Goal: Find contact information: Find contact information

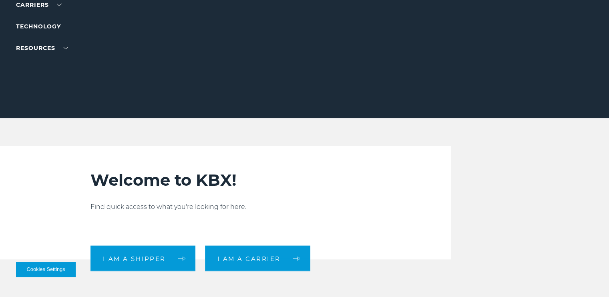
scroll to position [120, 0]
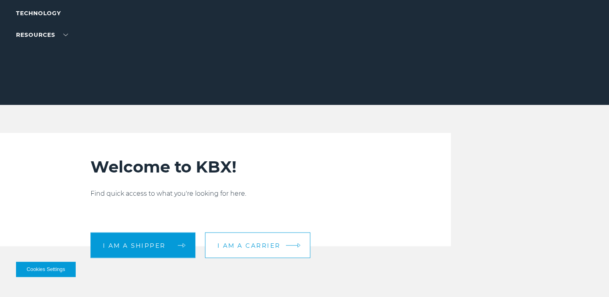
click at [297, 236] on link "I am a carrier" at bounding box center [257, 245] width 105 height 26
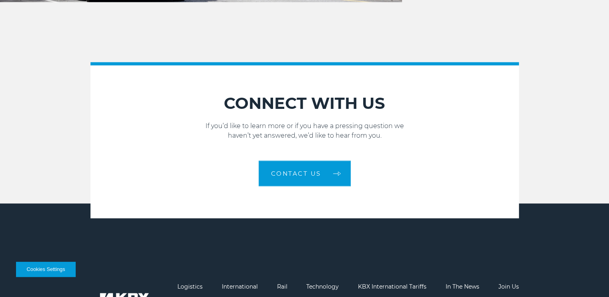
scroll to position [1168, 0]
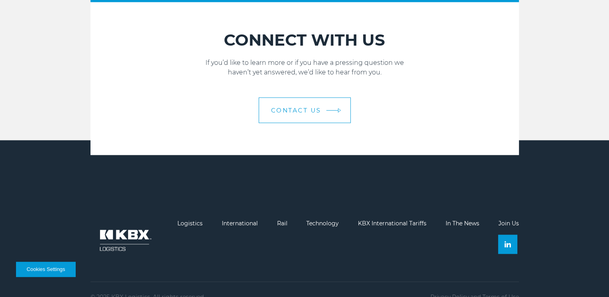
click at [335, 97] on link "Contact Us" at bounding box center [304, 110] width 92 height 26
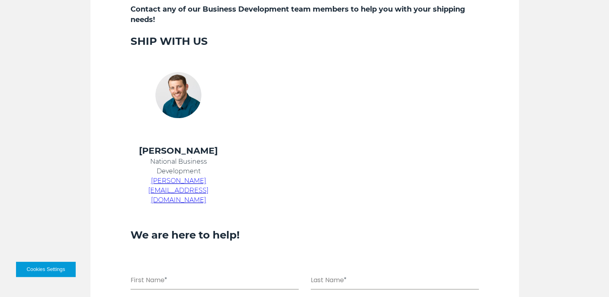
scroll to position [369, 0]
drag, startPoint x: 130, startPoint y: 166, endPoint x: 225, endPoint y: 162, distance: 94.9
click at [225, 176] on p "[PERSON_NAME][EMAIL_ADDRESS][DOMAIN_NAME]" at bounding box center [178, 190] width 96 height 29
copy span "[PERSON_NAME][EMAIL_ADDRESS][DOMAIN_NAME]"
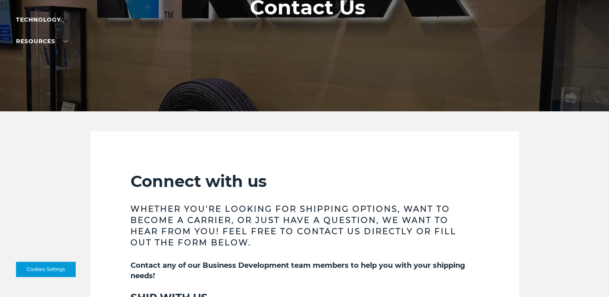
scroll to position [0, 0]
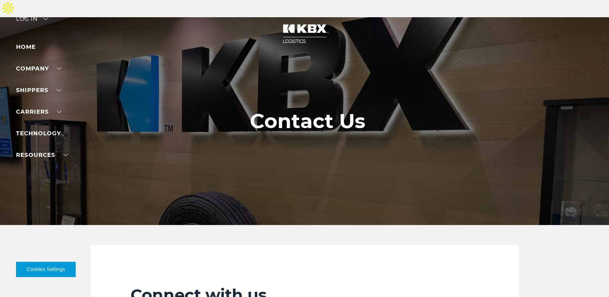
click at [30, 50] on li "Home" at bounding box center [51, 47] width 70 height 10
click at [29, 44] on link "Home" at bounding box center [26, 46] width 20 height 7
